Goal: Task Accomplishment & Management: Use online tool/utility

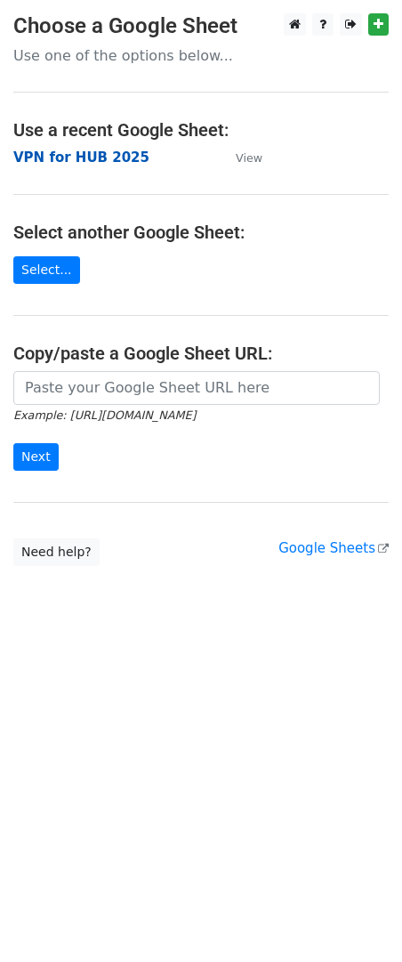
click at [36, 155] on strong "VPN for HUB 2025" at bounding box center [81, 158] width 136 height 16
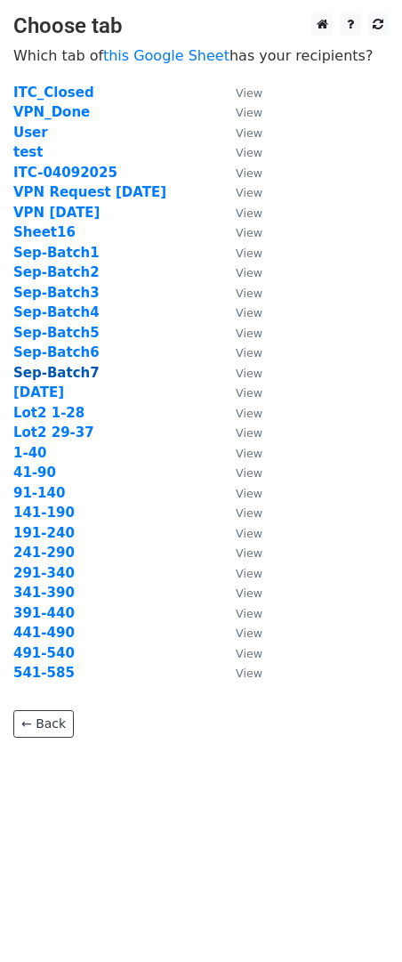
click at [66, 377] on strong "Sep-Batch7" at bounding box center [56, 373] width 86 height 16
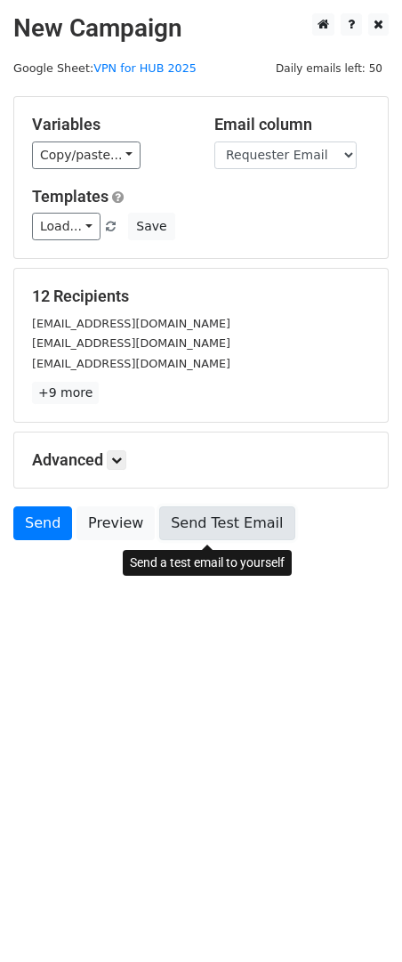
click at [216, 521] on link "Send Test Email" at bounding box center [226, 524] width 135 height 34
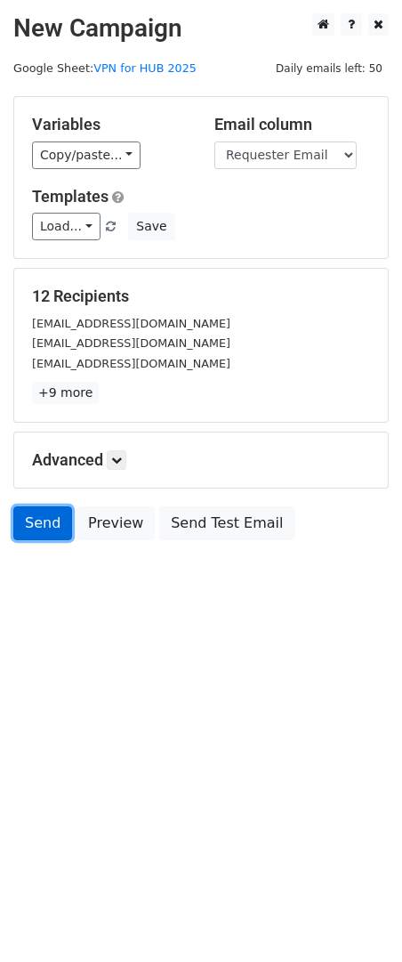
click at [50, 520] on link "Send" at bounding box center [42, 524] width 59 height 34
